Goal: Use online tool/utility: Utilize a website feature to perform a specific function

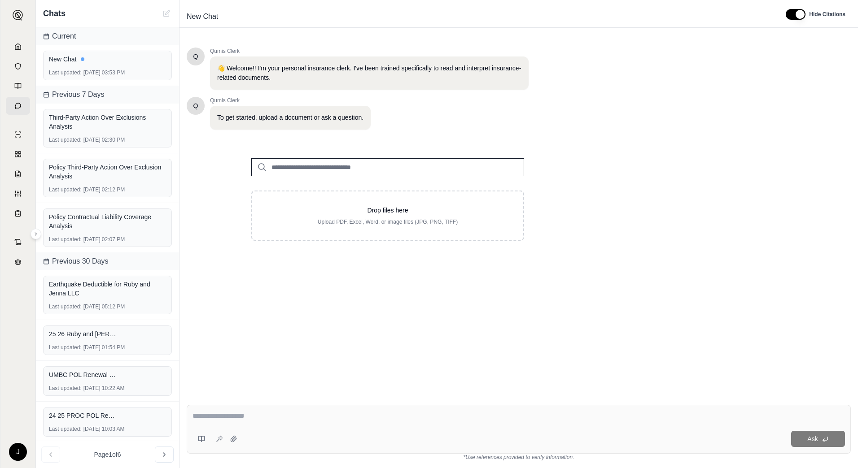
click at [4, 13] on div at bounding box center [17, 15] width 35 height 31
click at [17, 13] on img at bounding box center [18, 15] width 11 height 11
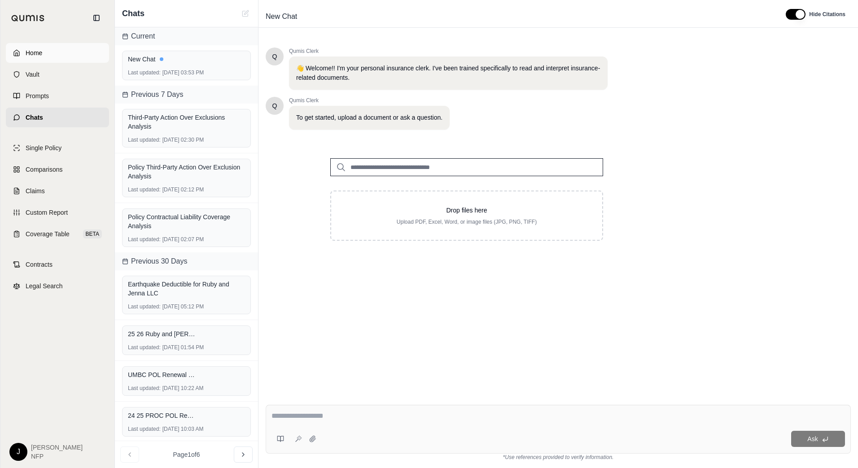
click at [26, 49] on span "Home" at bounding box center [34, 52] width 17 height 9
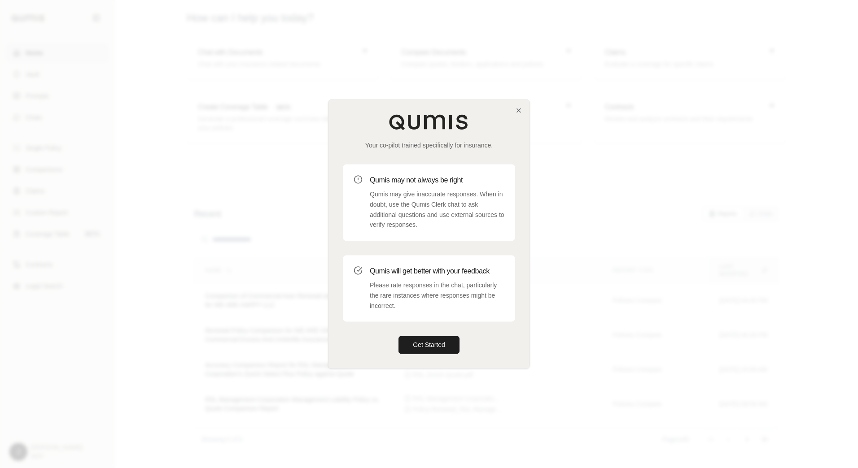
click at [513, 114] on div "Your co-pilot trained specifically for insurance. Qumis may not always be right…" at bounding box center [428, 234] width 201 height 269
click at [517, 110] on icon "button" at bounding box center [518, 110] width 7 height 7
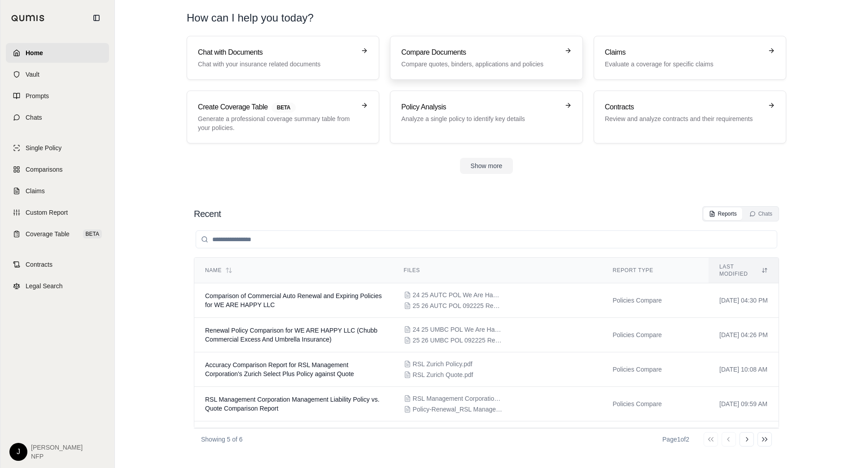
click at [467, 43] on link "Compare Documents Compare quotes, binders, applications and policies" at bounding box center [486, 58] width 192 height 44
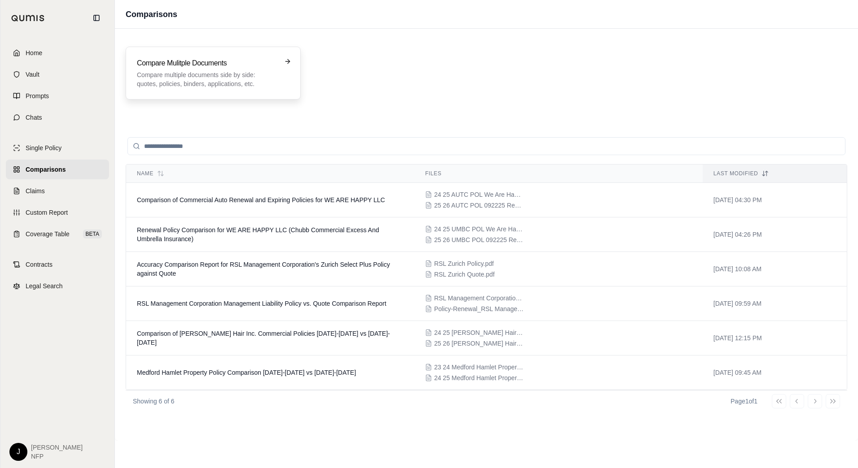
click at [176, 83] on p "Compare multiple documents side by side: quotes, policies, binders, application…" at bounding box center [207, 79] width 140 height 18
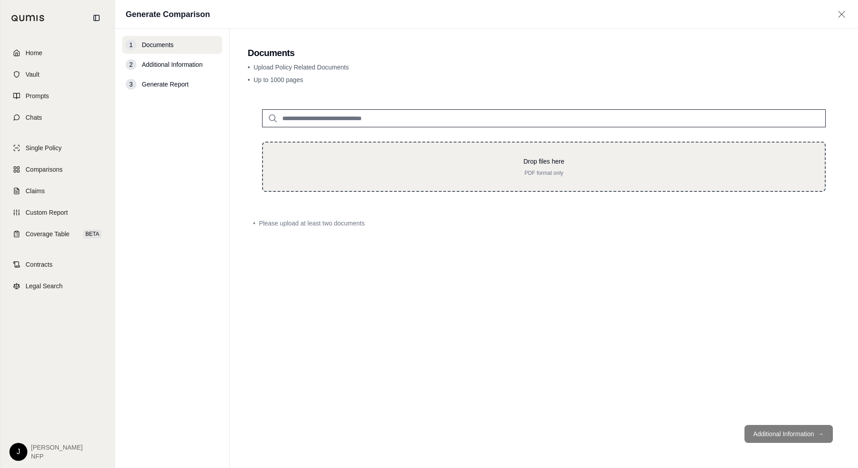
click at [499, 158] on p "Drop files here" at bounding box center [543, 161] width 533 height 9
type input "**********"
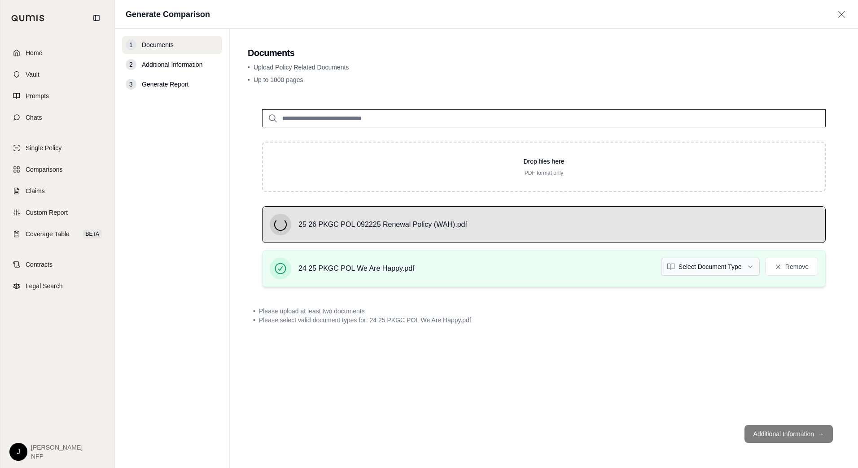
click at [708, 274] on html "Home Vault Prompts Chats Single Policy Comparisons Claims Custom Report Coverag…" at bounding box center [429, 234] width 858 height 468
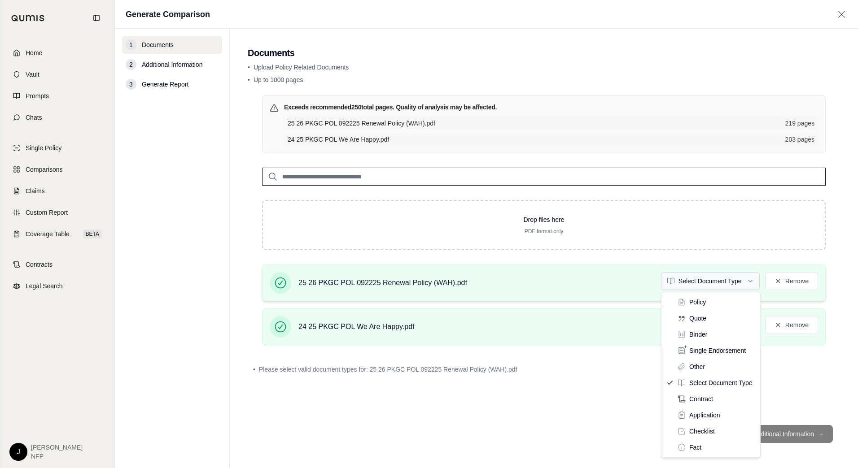
click at [718, 279] on html "Home Vault Prompts Chats Single Policy Comparisons Claims Custom Report Coverag…" at bounding box center [429, 234] width 858 height 468
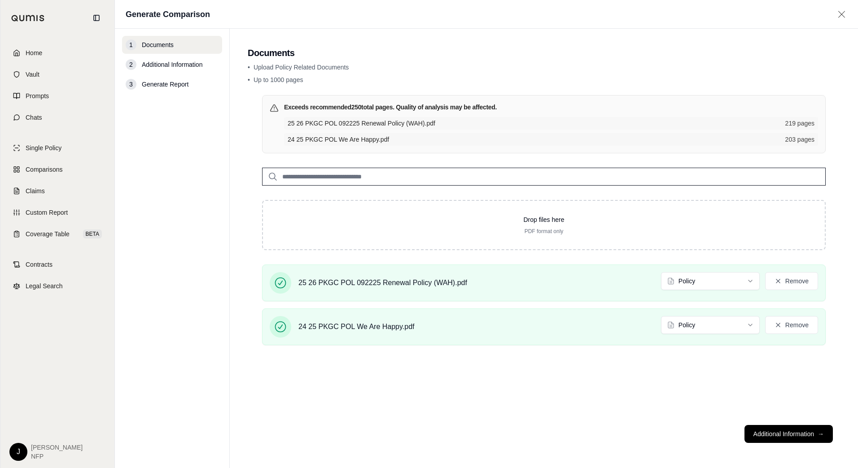
click at [639, 353] on div "Exceeds recommended 250 total pages. Quality of analysis may be affected. 25 26…" at bounding box center [544, 256] width 592 height 323
click at [785, 434] on button "Additional Information →" at bounding box center [788, 434] width 88 height 18
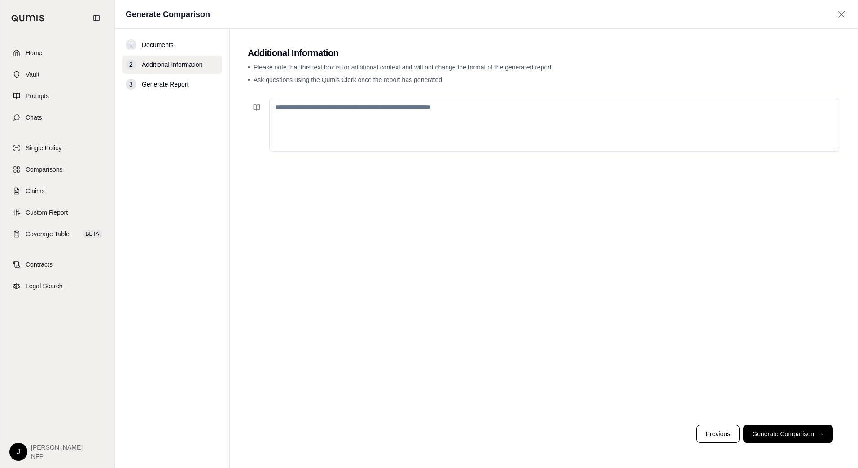
click at [381, 127] on textarea at bounding box center [554, 125] width 571 height 53
type textarea "**********"
click at [792, 427] on button "Generate Comparison →" at bounding box center [788, 434] width 90 height 18
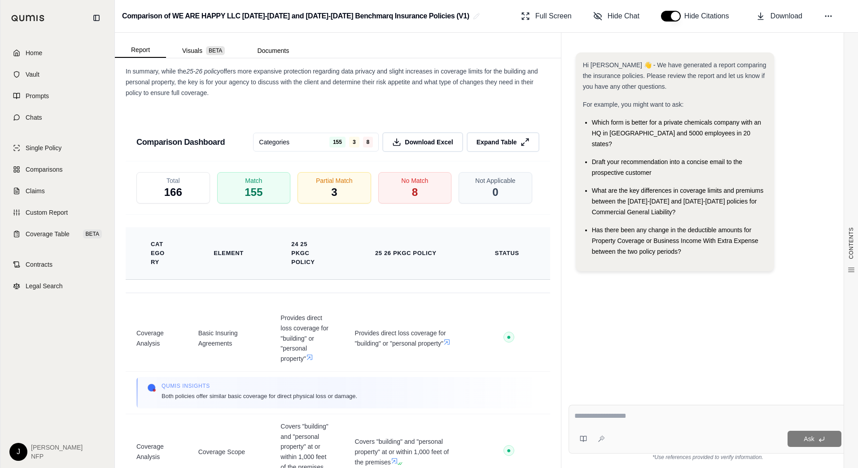
scroll to position [1451, 0]
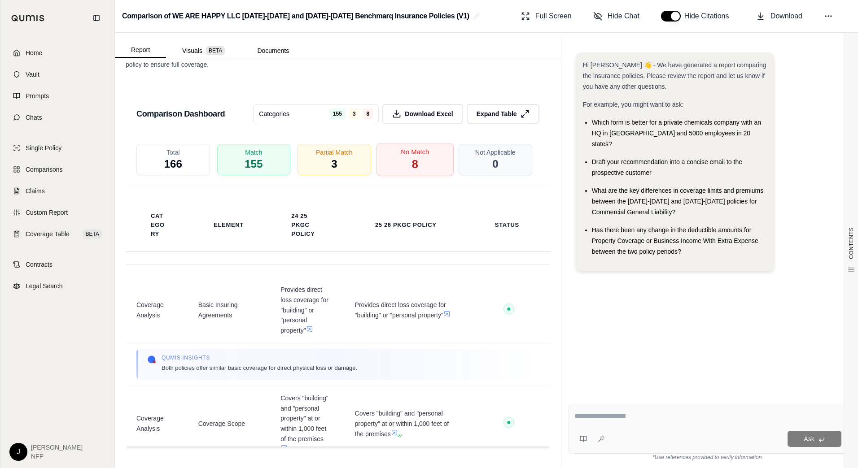
click at [421, 152] on span "No Match" at bounding box center [415, 152] width 28 height 9
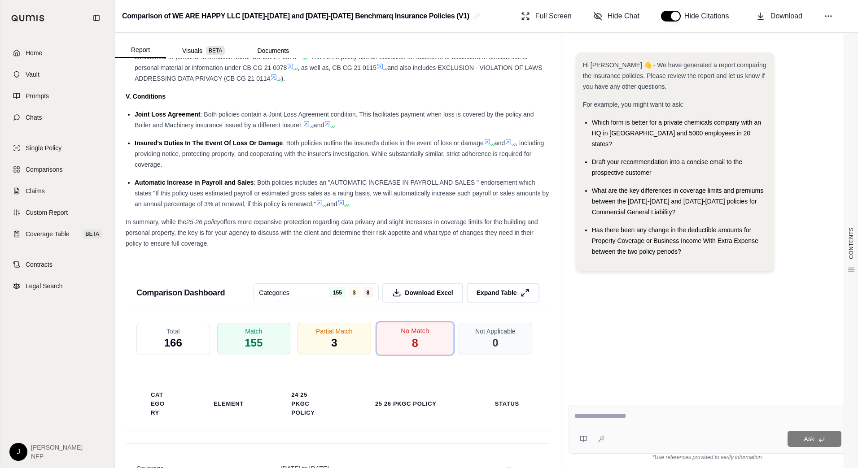
scroll to position [1316, 0]
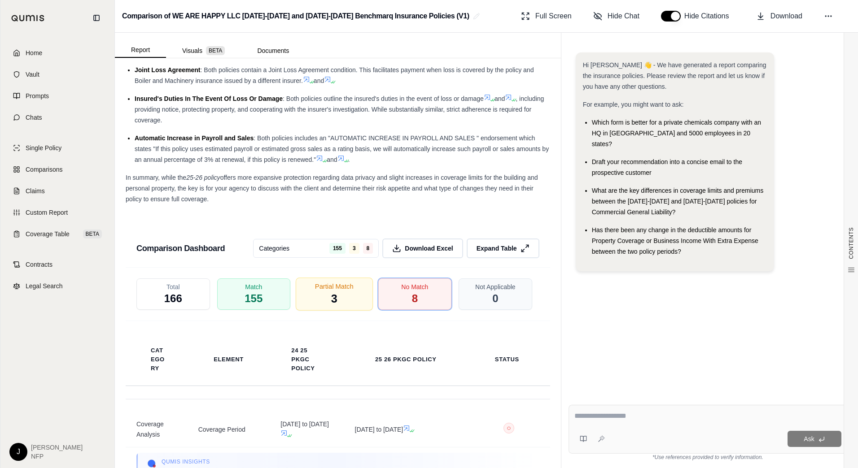
click at [341, 301] on div "Partial Match 3" at bounding box center [334, 294] width 77 height 33
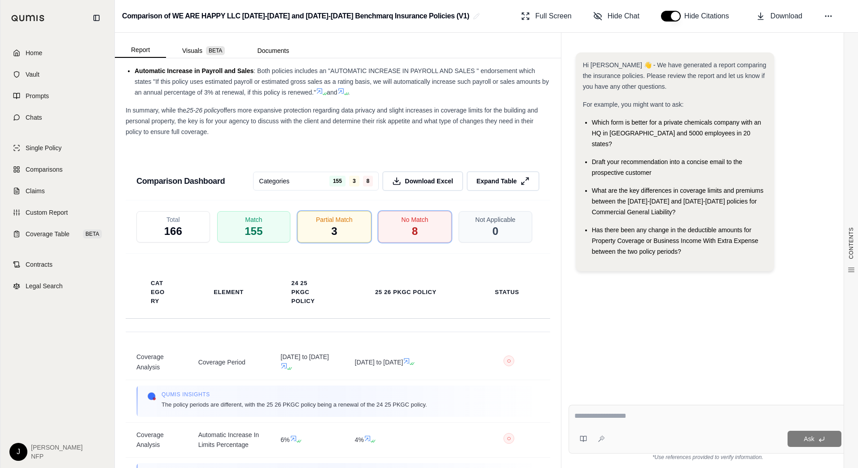
scroll to position [1451, 0]
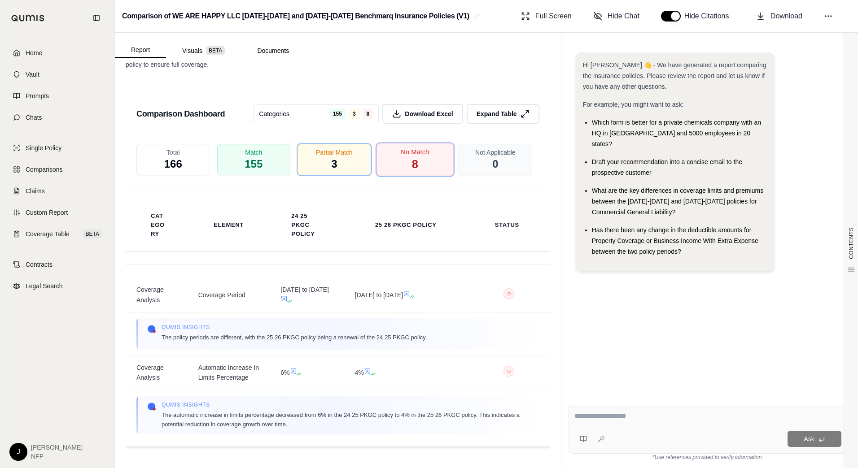
click at [413, 164] on span "8" at bounding box center [414, 164] width 6 height 15
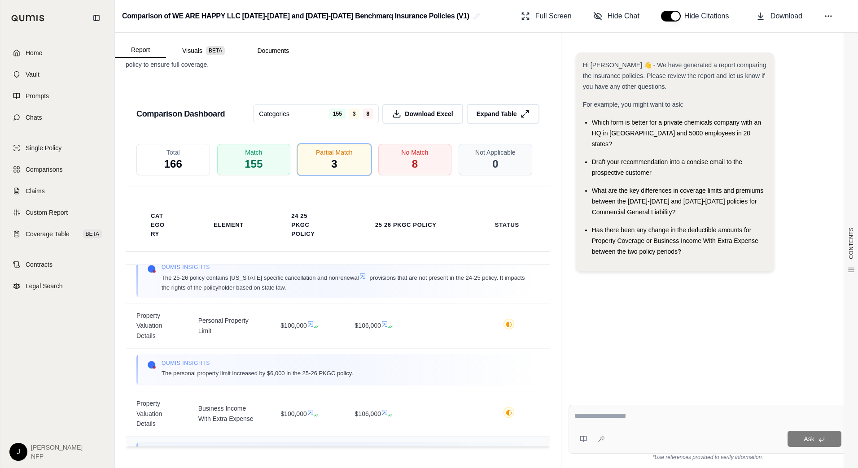
scroll to position [156, 0]
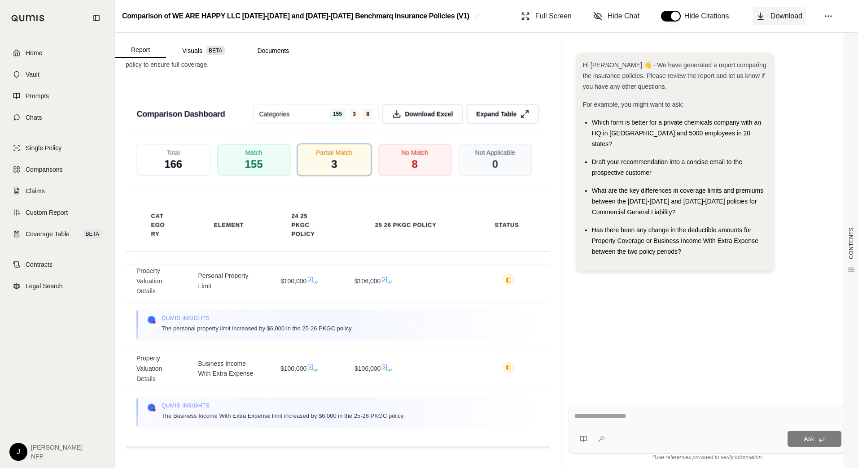
click at [774, 14] on span "Download" at bounding box center [786, 16] width 32 height 11
drag, startPoint x: 362, startPoint y: 162, endPoint x: 464, endPoint y: 194, distance: 107.4
click at [362, 162] on div "Partial Match 3" at bounding box center [334, 159] width 74 height 31
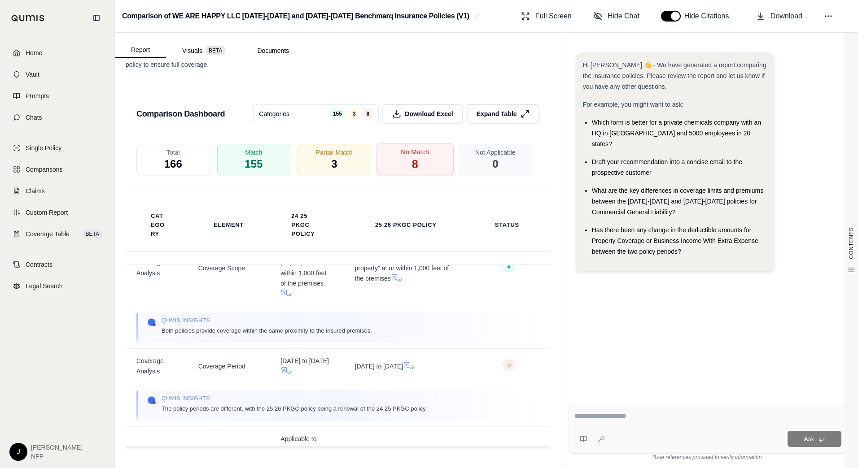
click at [421, 162] on div "No Match 8" at bounding box center [414, 159] width 77 height 33
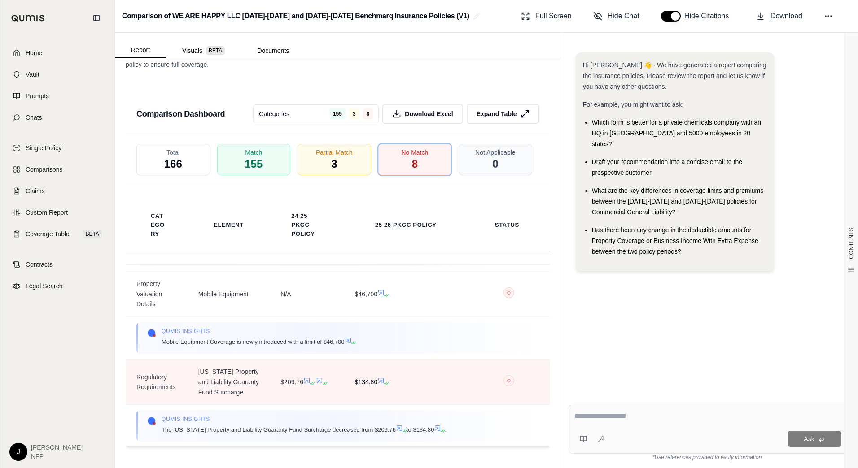
scroll to position [462, 0]
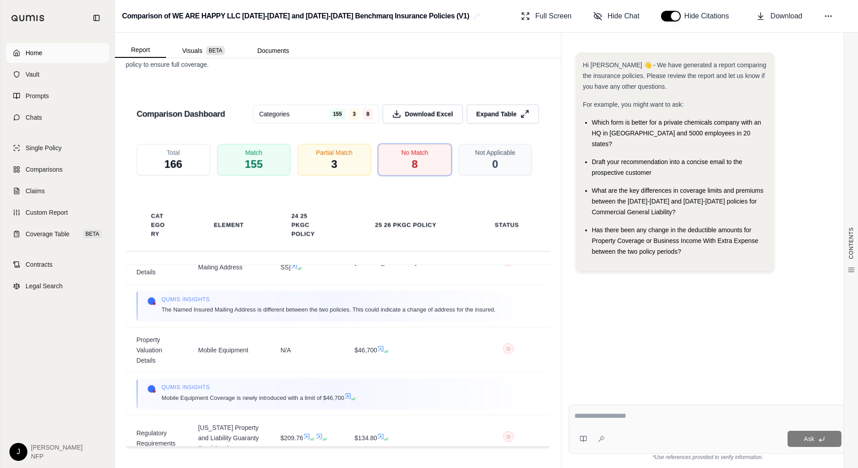
click at [48, 54] on link "Home" at bounding box center [57, 53] width 103 height 20
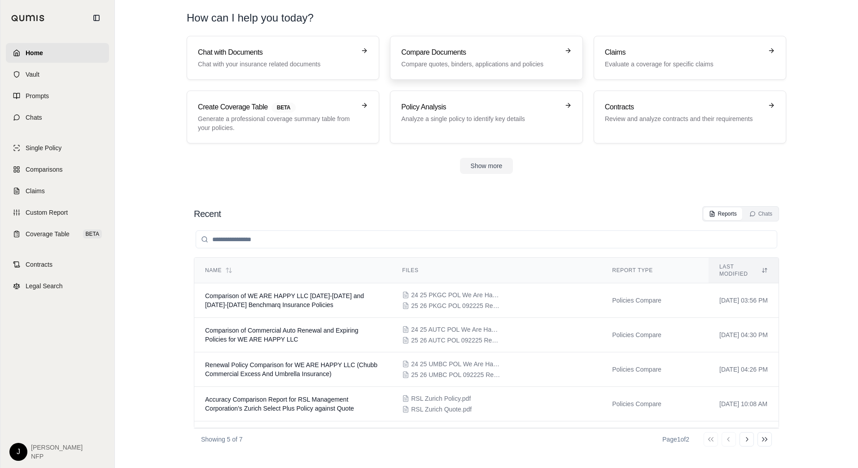
click at [481, 55] on h3 "Compare Documents" at bounding box center [479, 52] width 157 height 11
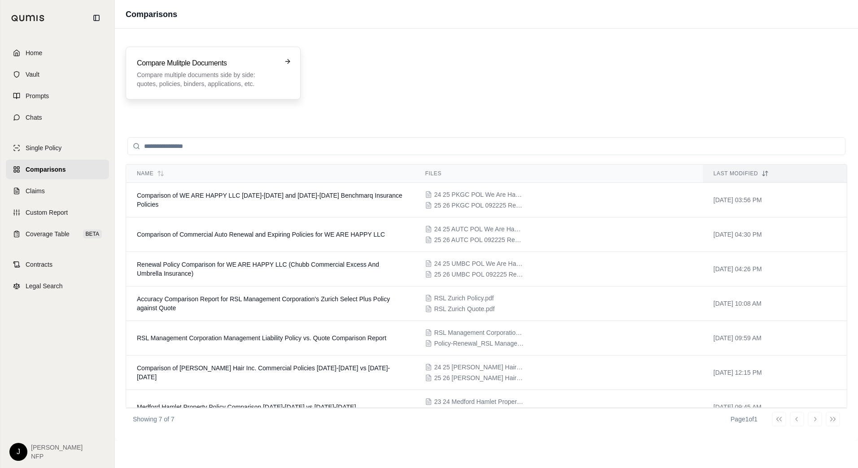
click at [193, 74] on p "Compare multiple documents side by side: quotes, policies, binders, application…" at bounding box center [207, 79] width 140 height 18
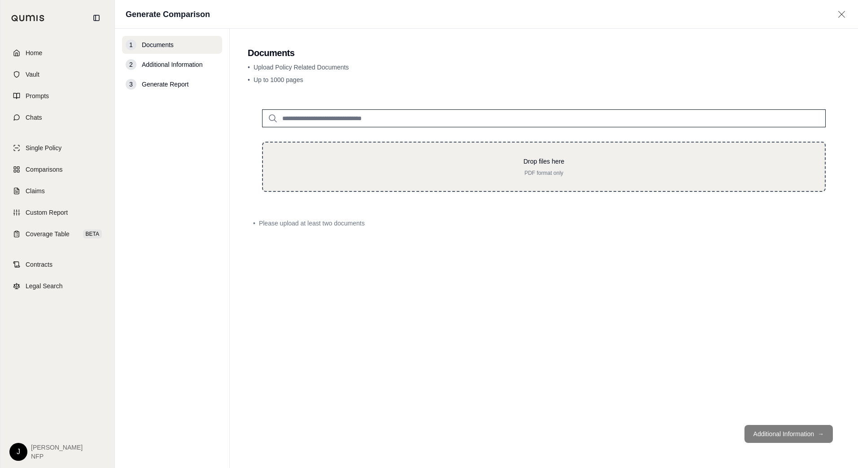
click at [347, 171] on p "PDF format only" at bounding box center [543, 173] width 533 height 7
type input "**********"
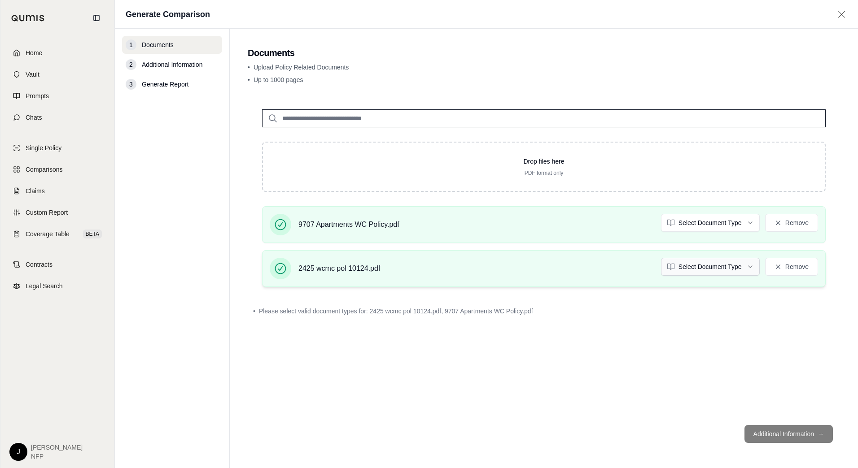
click at [745, 269] on html "Home Vault Prompts Chats Single Policy Comparisons Claims Custom Report Coverag…" at bounding box center [429, 234] width 858 height 468
click at [720, 222] on html "Home Vault Prompts Chats Single Policy Comparisons Claims Custom Report Coverag…" at bounding box center [429, 234] width 858 height 468
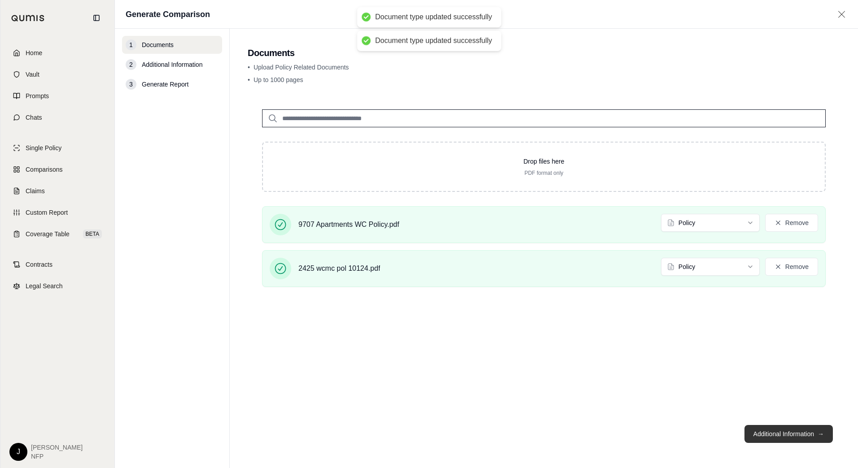
click at [781, 432] on button "Additional Information →" at bounding box center [788, 434] width 88 height 18
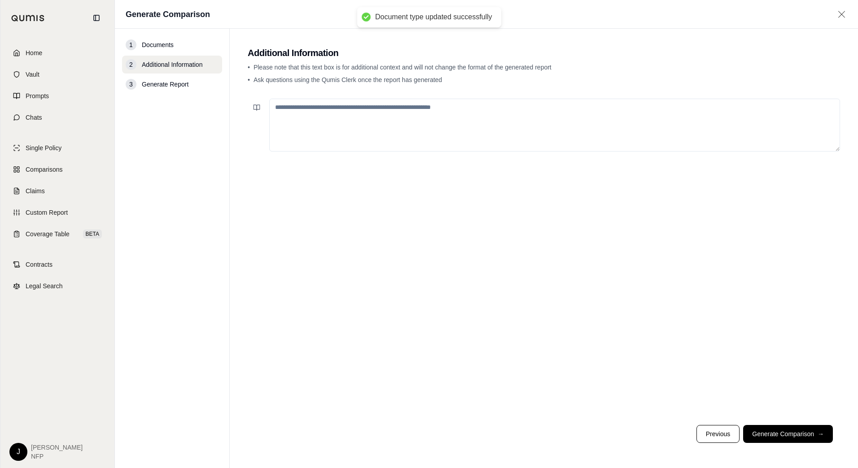
click at [402, 125] on textarea at bounding box center [554, 125] width 571 height 53
type textarea "**********"
click at [780, 425] on footer "Previous Generate Comparison →" at bounding box center [544, 434] width 592 height 32
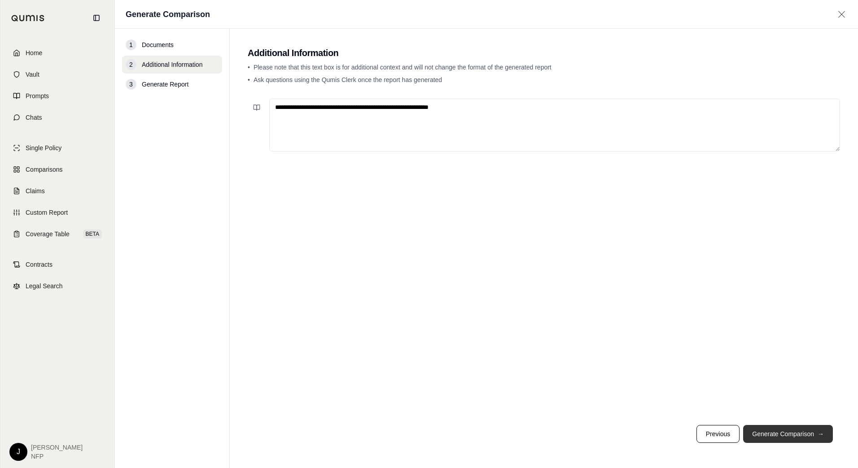
click at [783, 432] on button "Generate Comparison →" at bounding box center [788, 434] width 90 height 18
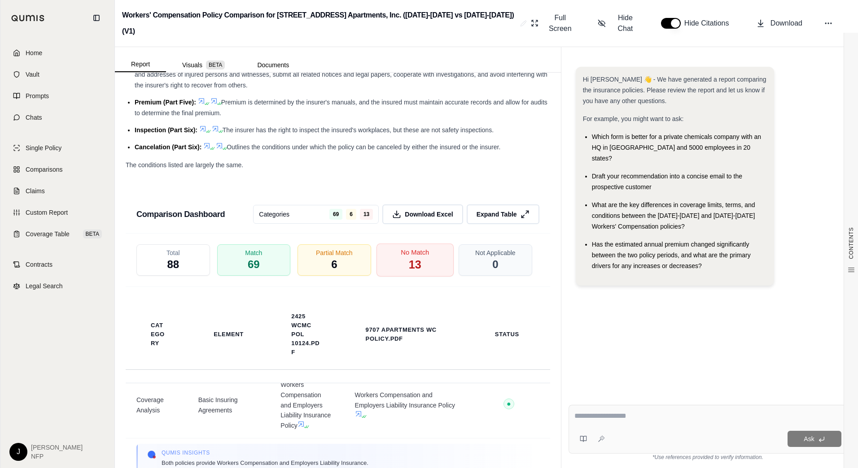
scroll to position [45, 0]
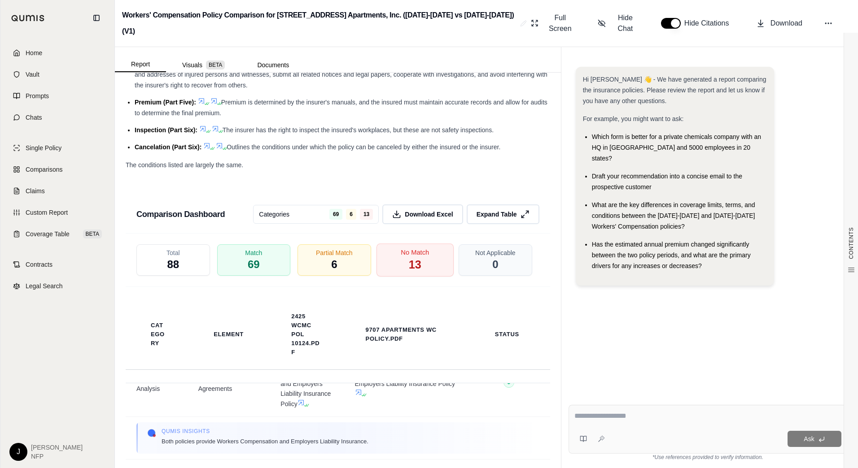
click at [416, 248] on span "No Match" at bounding box center [415, 252] width 28 height 9
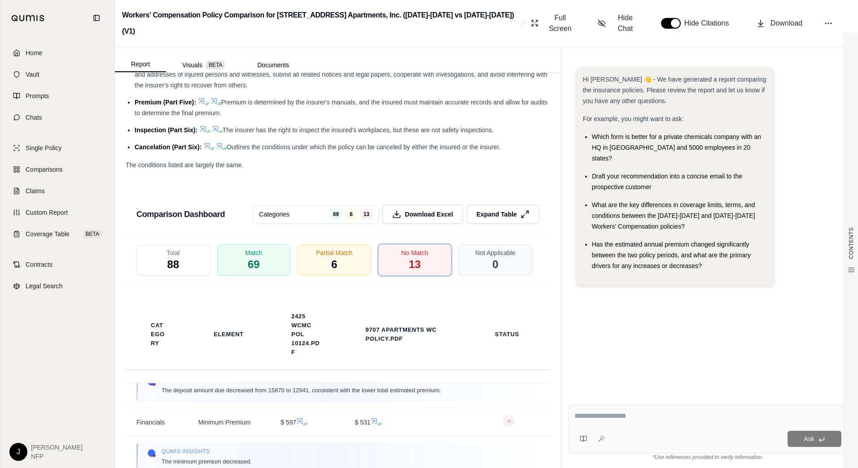
scroll to position [722, 0]
